Goal: Task Accomplishment & Management: Manage account settings

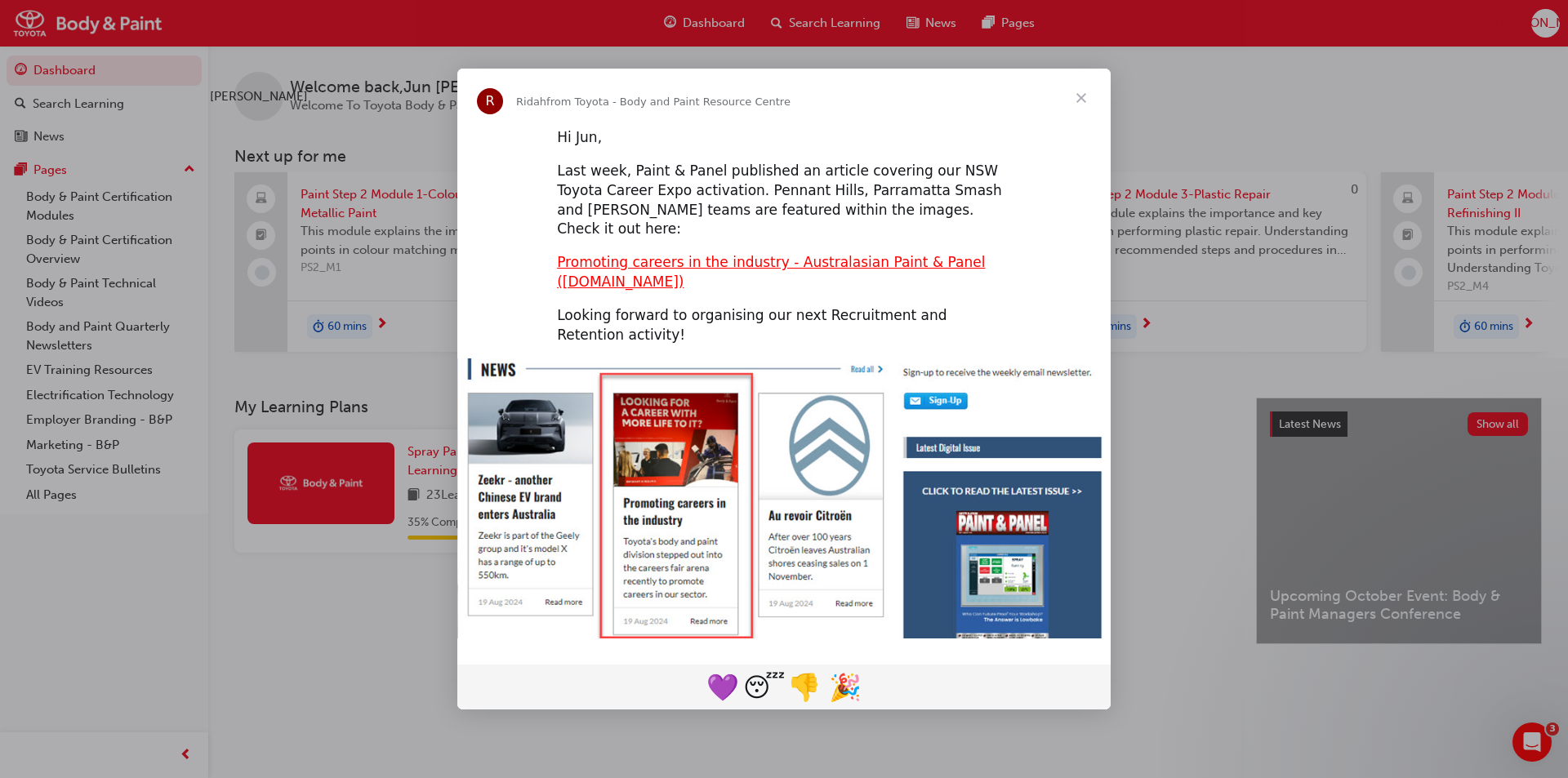
click at [1085, 108] on span "Close" at bounding box center [1081, 98] width 59 height 59
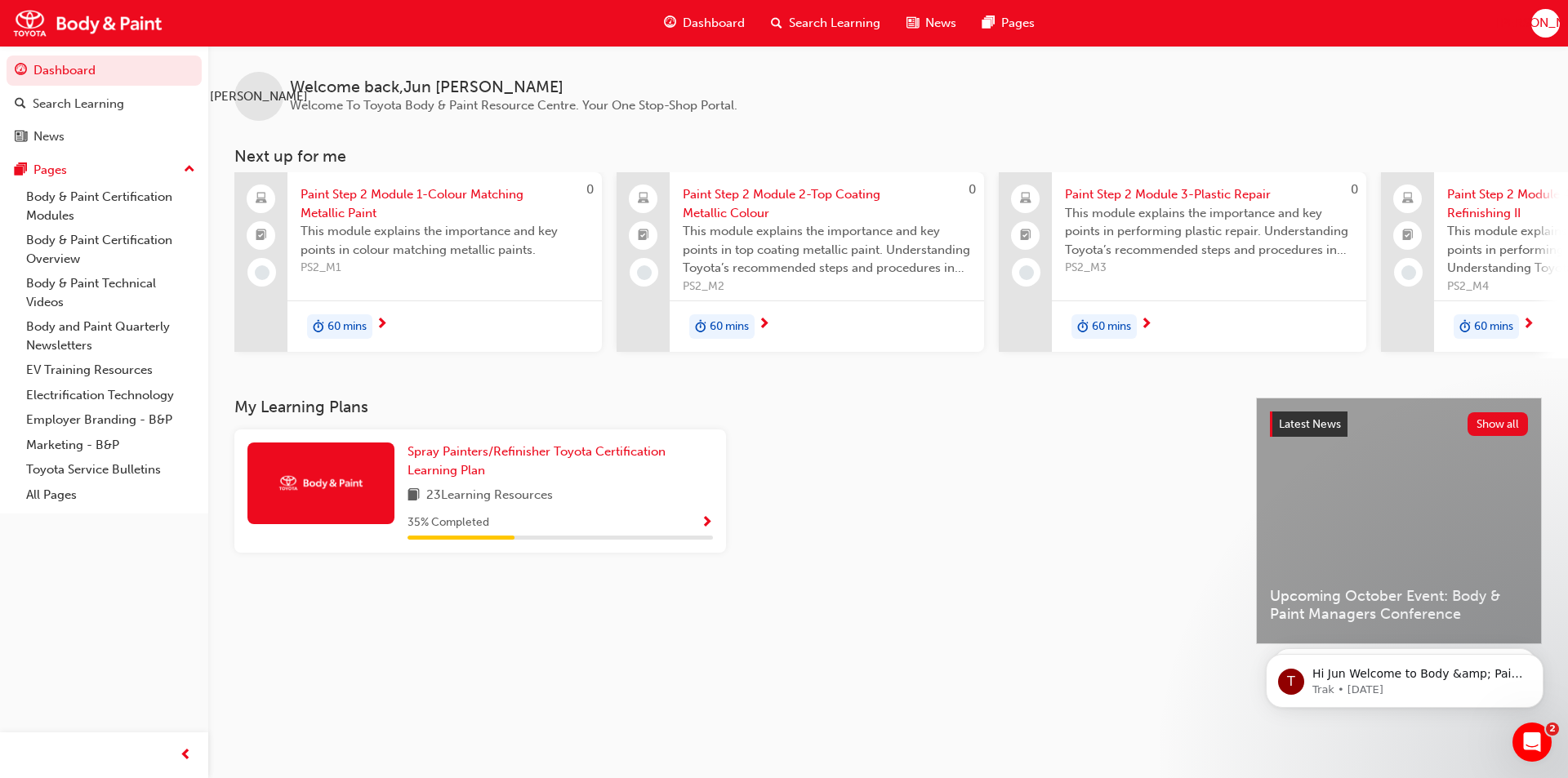
click at [704, 528] on span "Show Progress" at bounding box center [706, 524] width 12 height 15
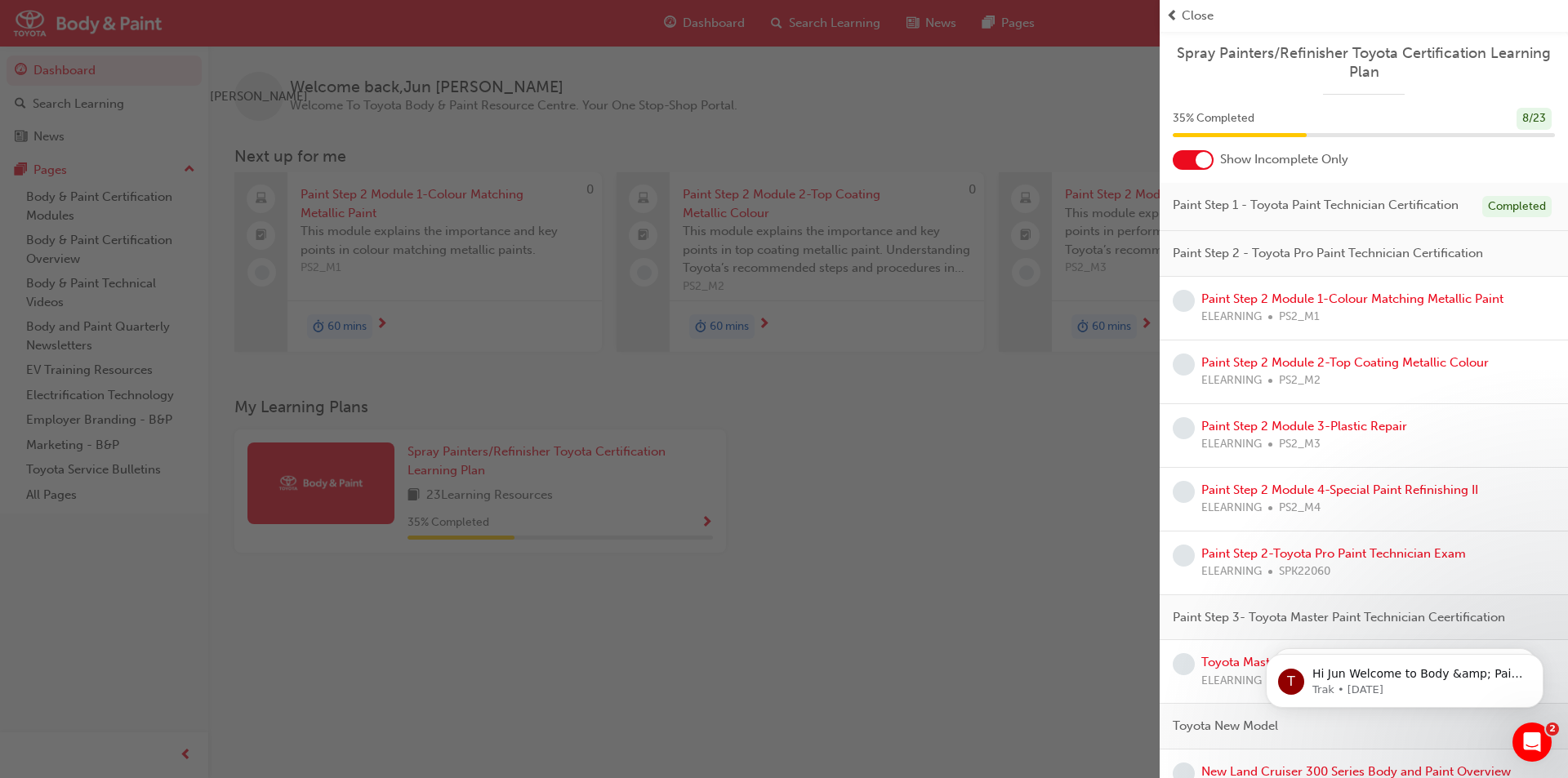
click at [1194, 15] on span "Close" at bounding box center [1197, 16] width 31 height 19
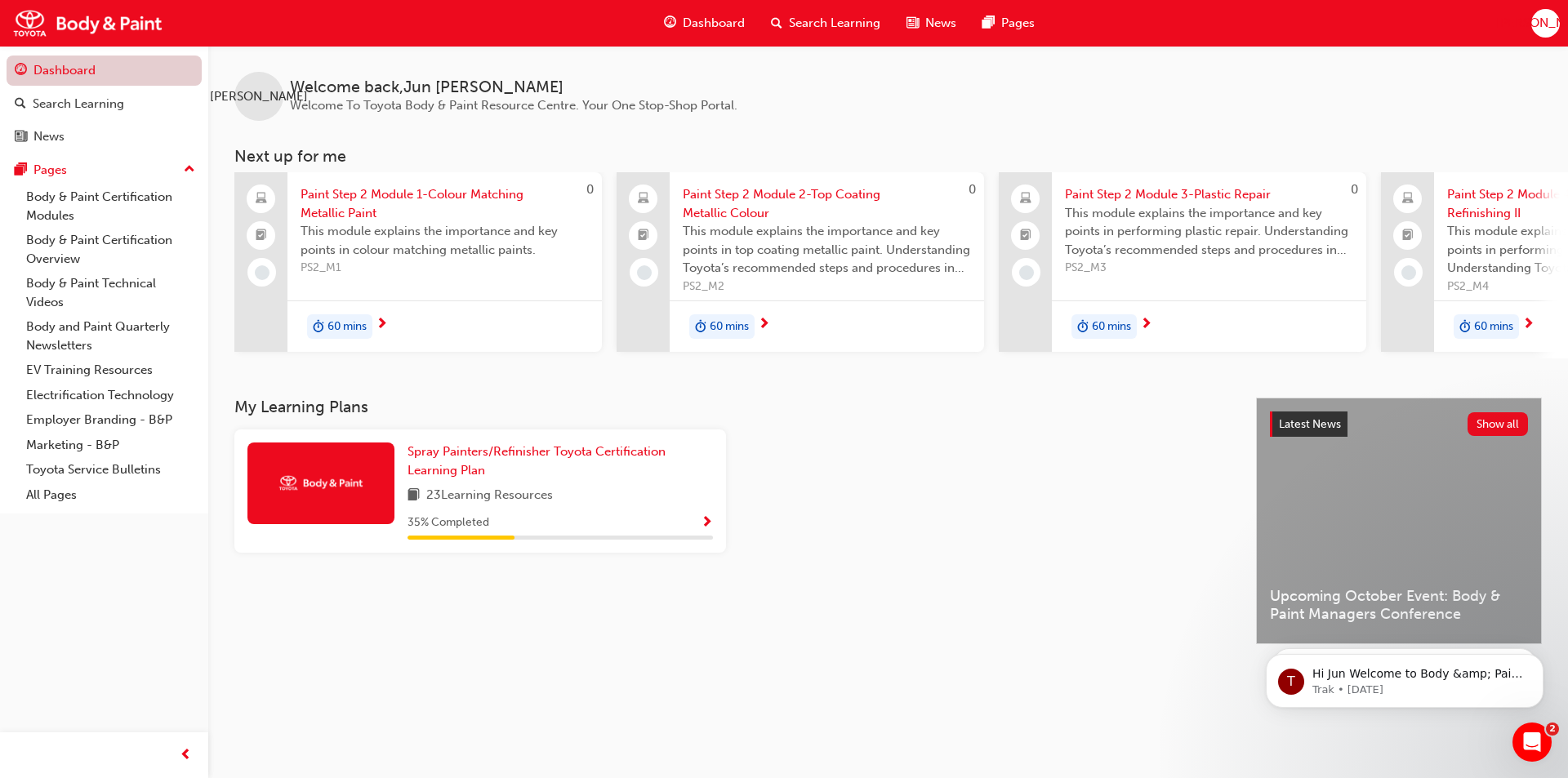
click at [68, 68] on link "Dashboard" at bounding box center [104, 70] width 195 height 31
click at [1545, 24] on span "[PERSON_NAME]" at bounding box center [1545, 23] width 98 height 19
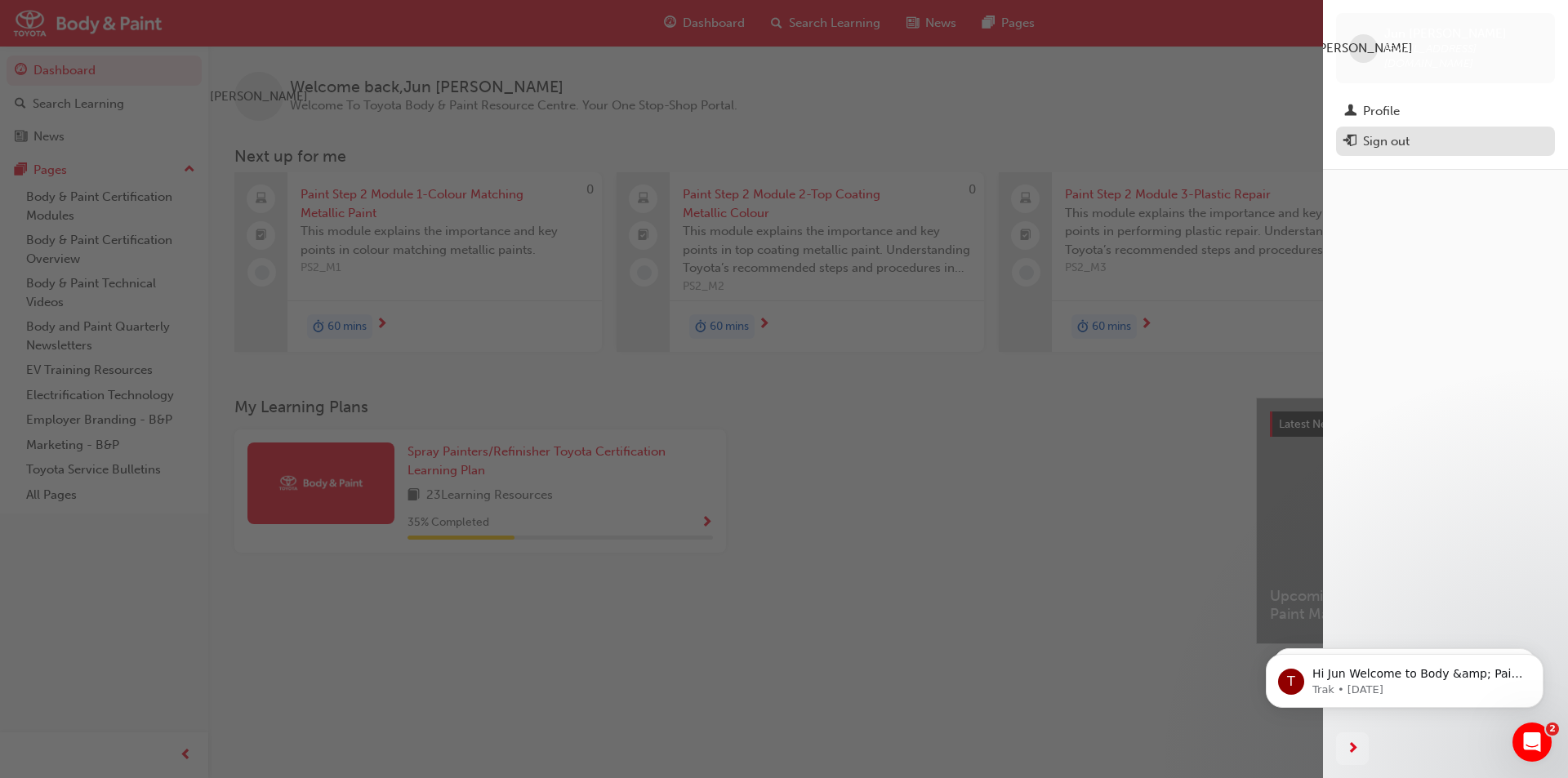
click at [1398, 132] on div "Sign out" at bounding box center [1386, 142] width 46 height 19
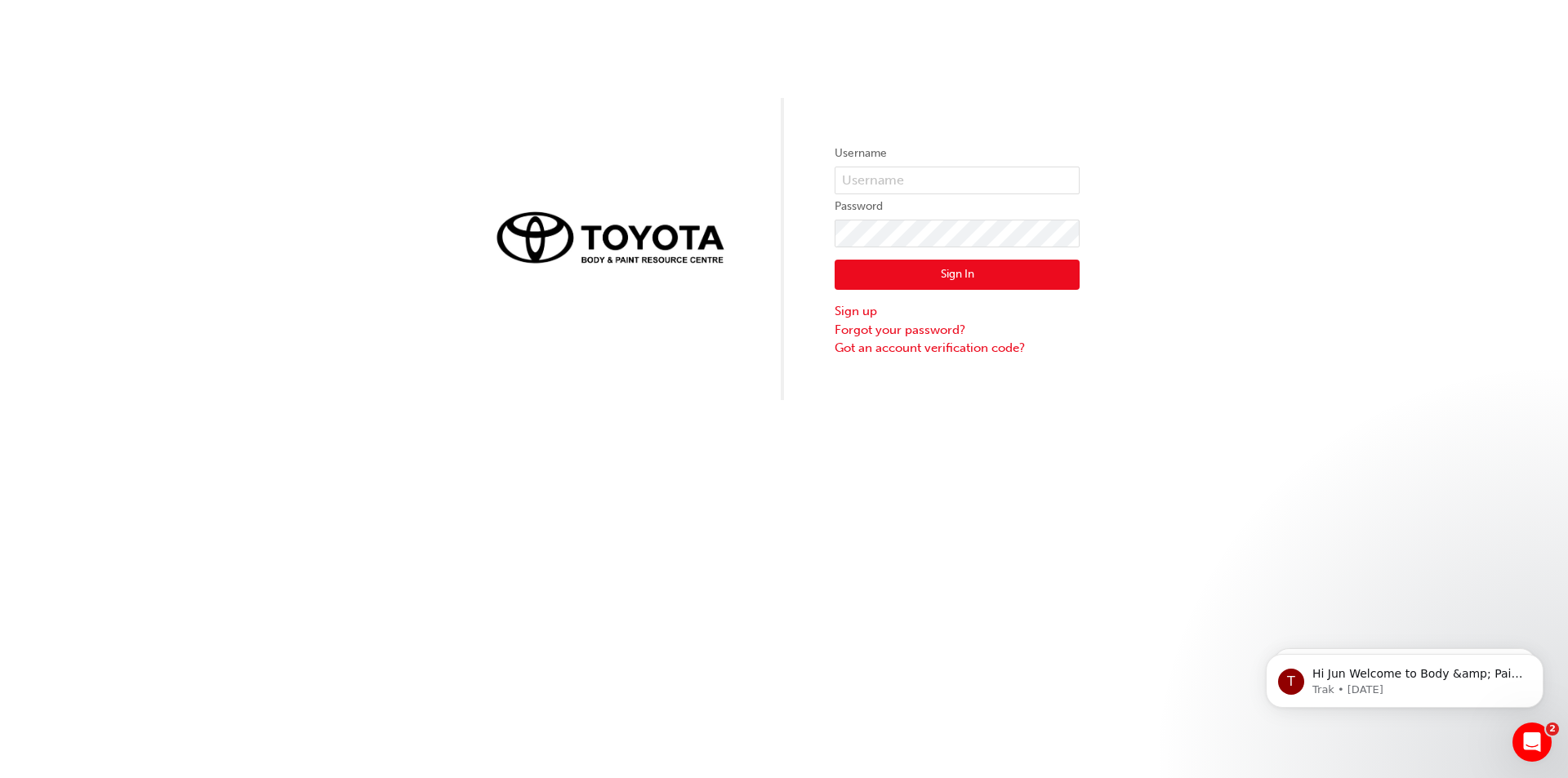
click at [1321, 222] on div "Username Password Sign In Sign up Forgot your password? Got an account verifica…" at bounding box center [784, 200] width 1568 height 400
click at [1283, 149] on div "Username Password Sign In Sign up Forgot your password? Got an account verifica…" at bounding box center [784, 200] width 1568 height 400
click at [964, 177] on input "text" at bounding box center [957, 180] width 245 height 28
type input "ross@bamotors.com.au"
click at [935, 277] on button "Sign In" at bounding box center [957, 276] width 245 height 31
